Goal: Transaction & Acquisition: Subscribe to service/newsletter

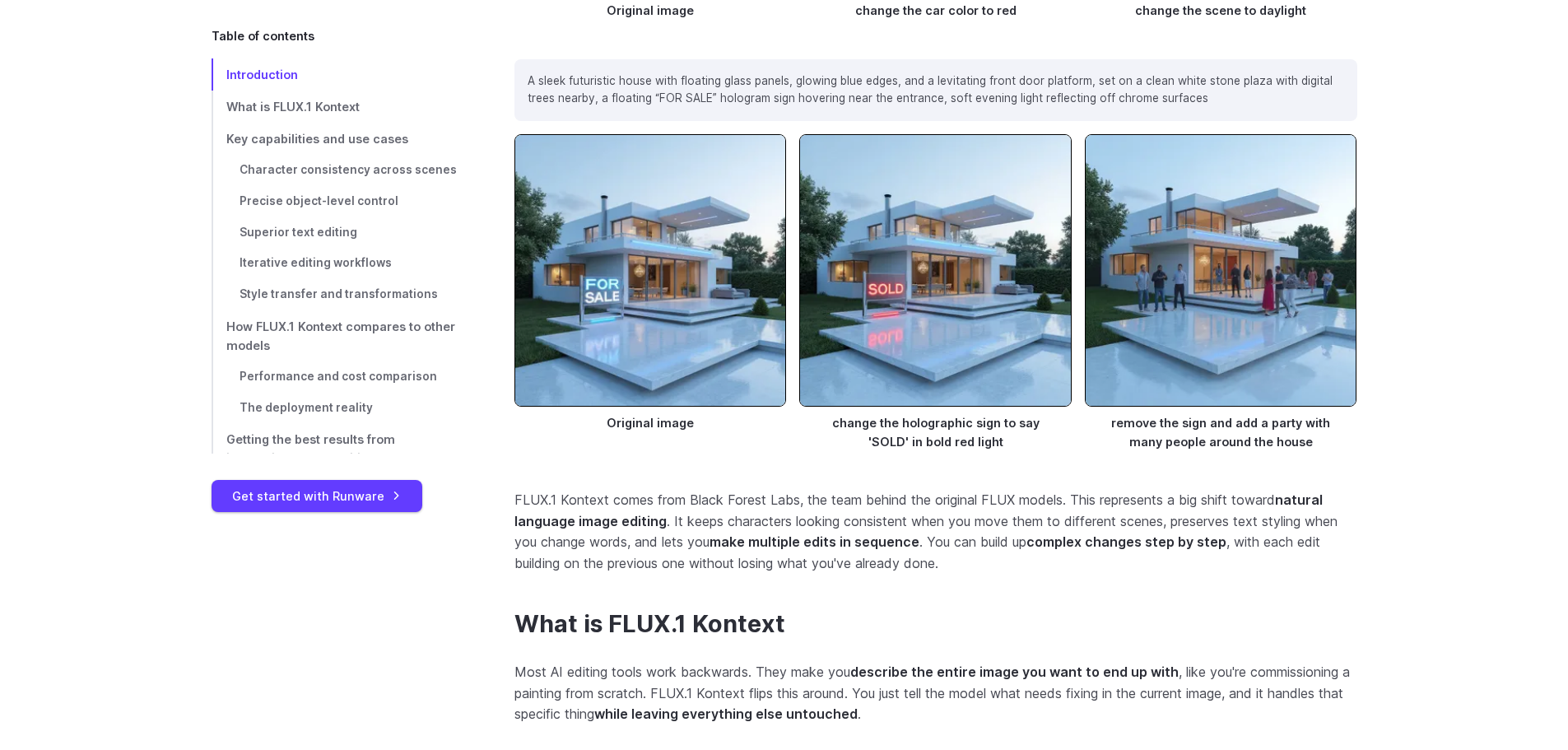
scroll to position [2496, 0]
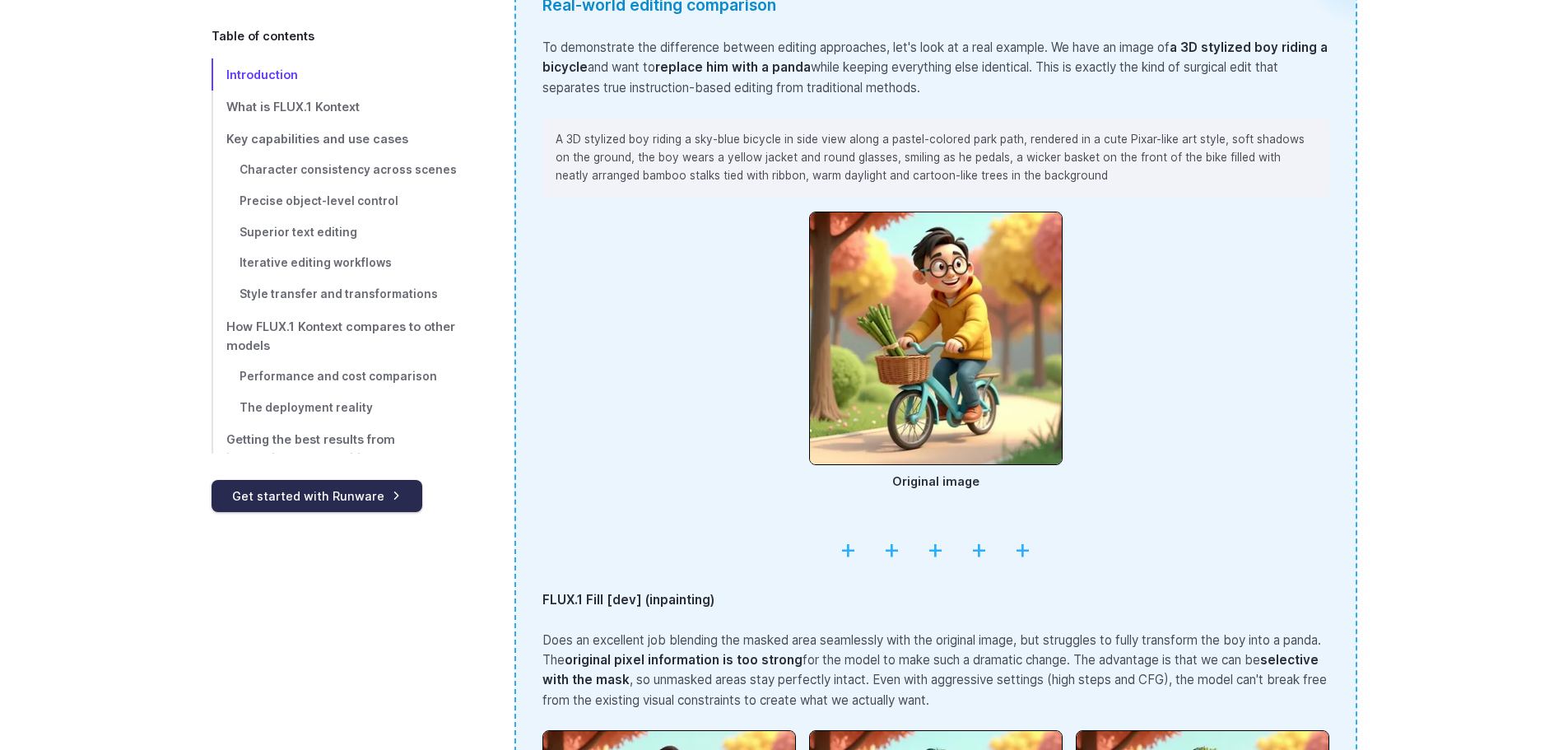
click at [368, 501] on link "Get started with Runware" at bounding box center [317, 496] width 211 height 32
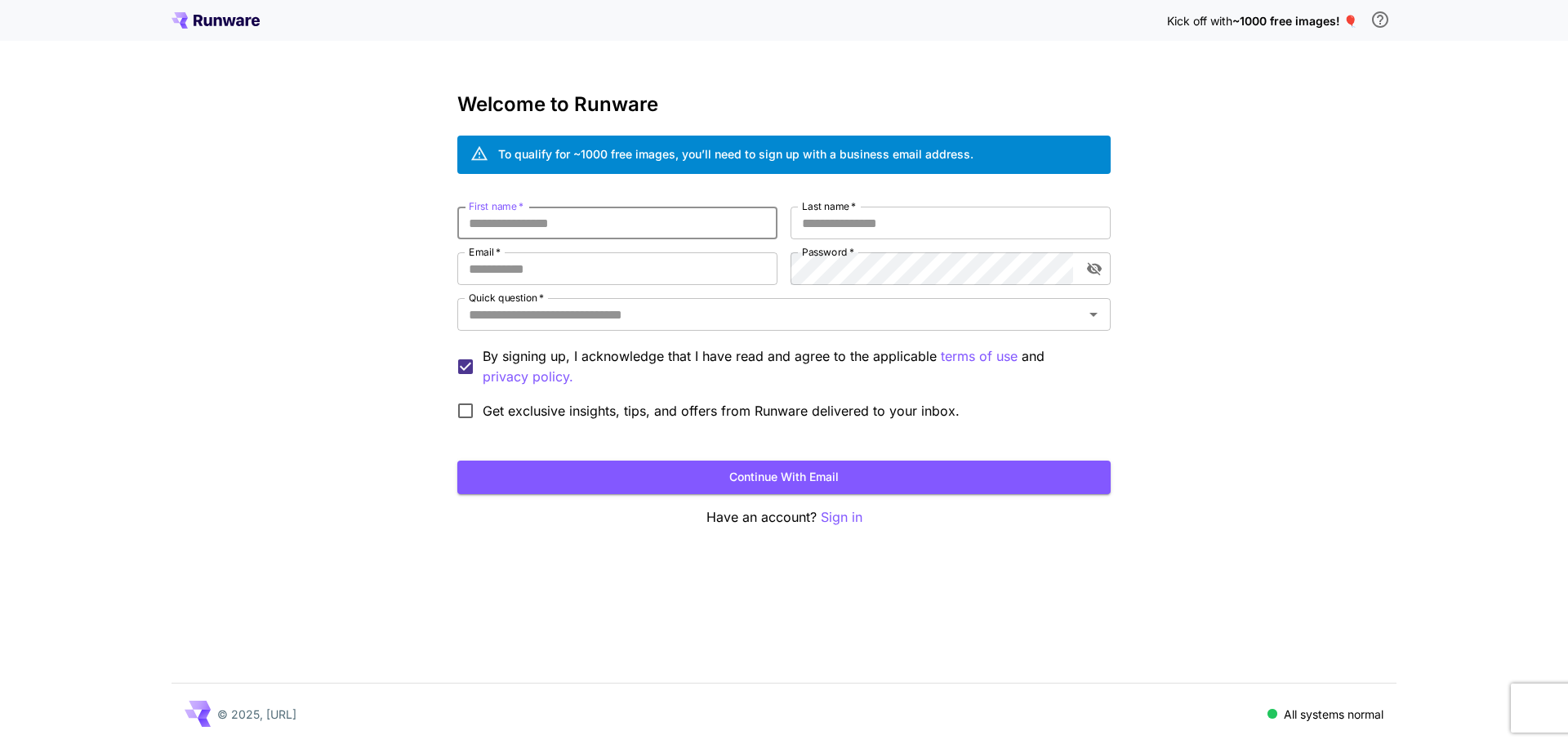
click at [574, 217] on input "First name   *" at bounding box center [617, 222] width 320 height 33
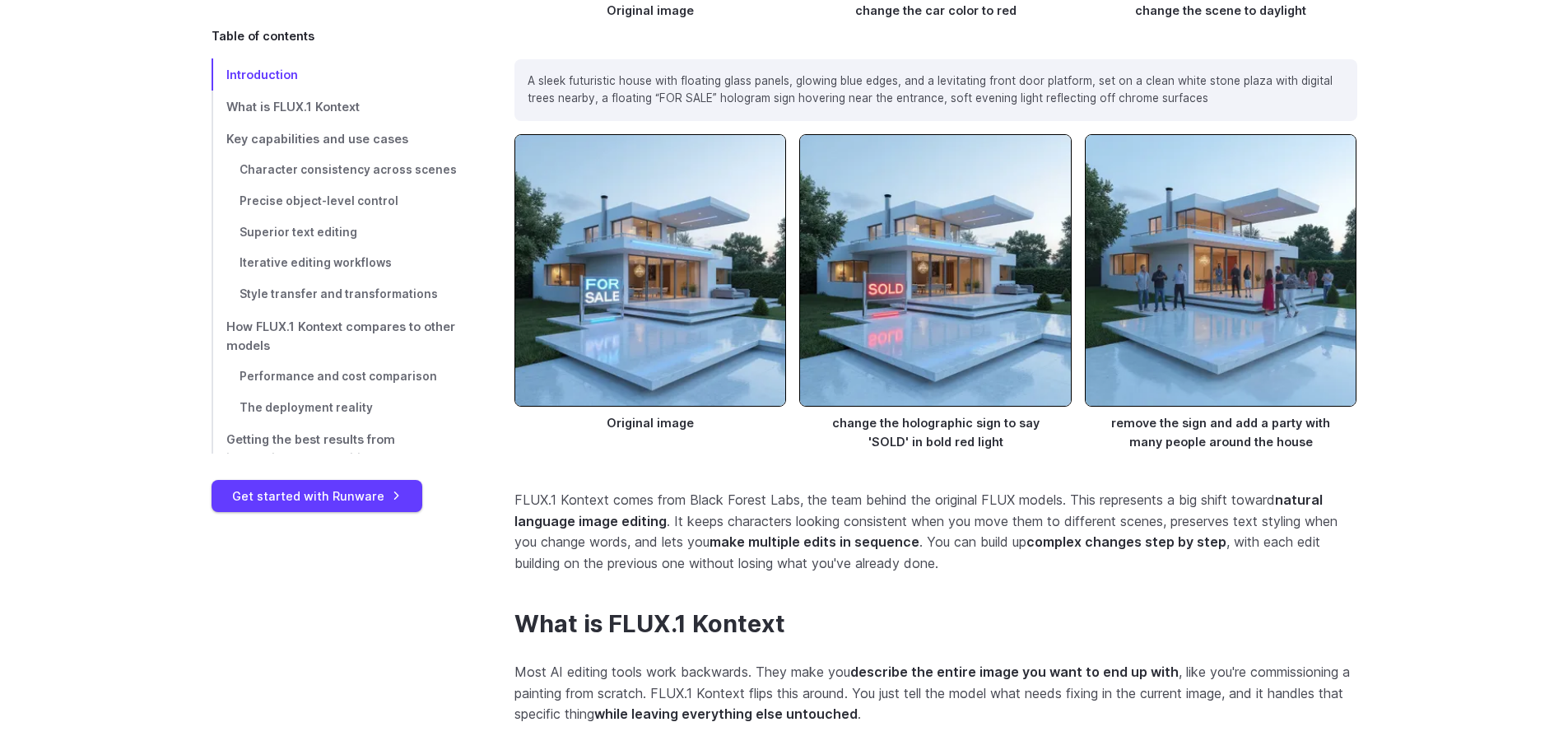
scroll to position [357, 0]
